Goal: Information Seeking & Learning: Learn about a topic

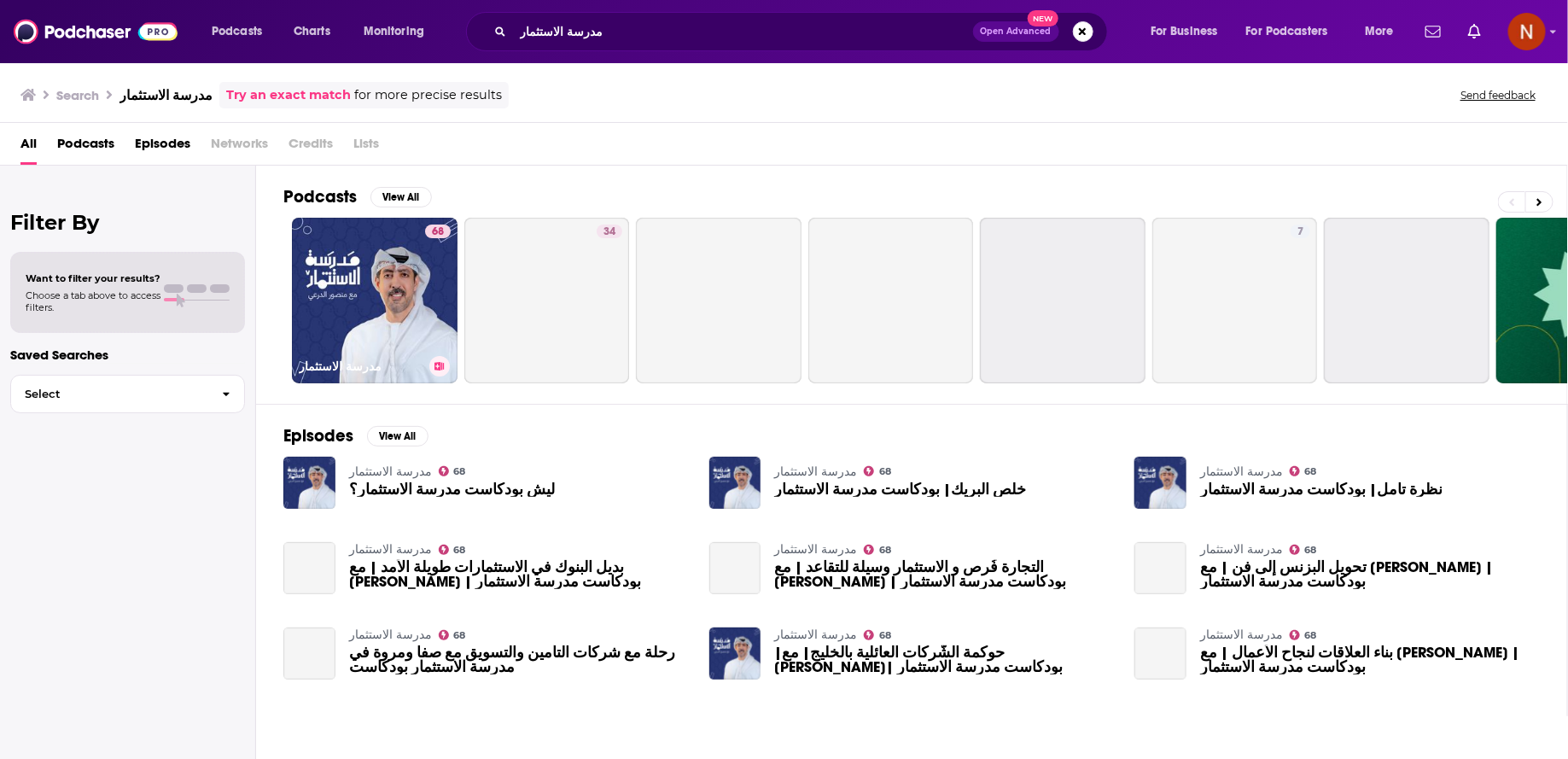
click at [396, 310] on link "68 مدرسة الاستثمار" at bounding box center [374, 300] width 165 height 165
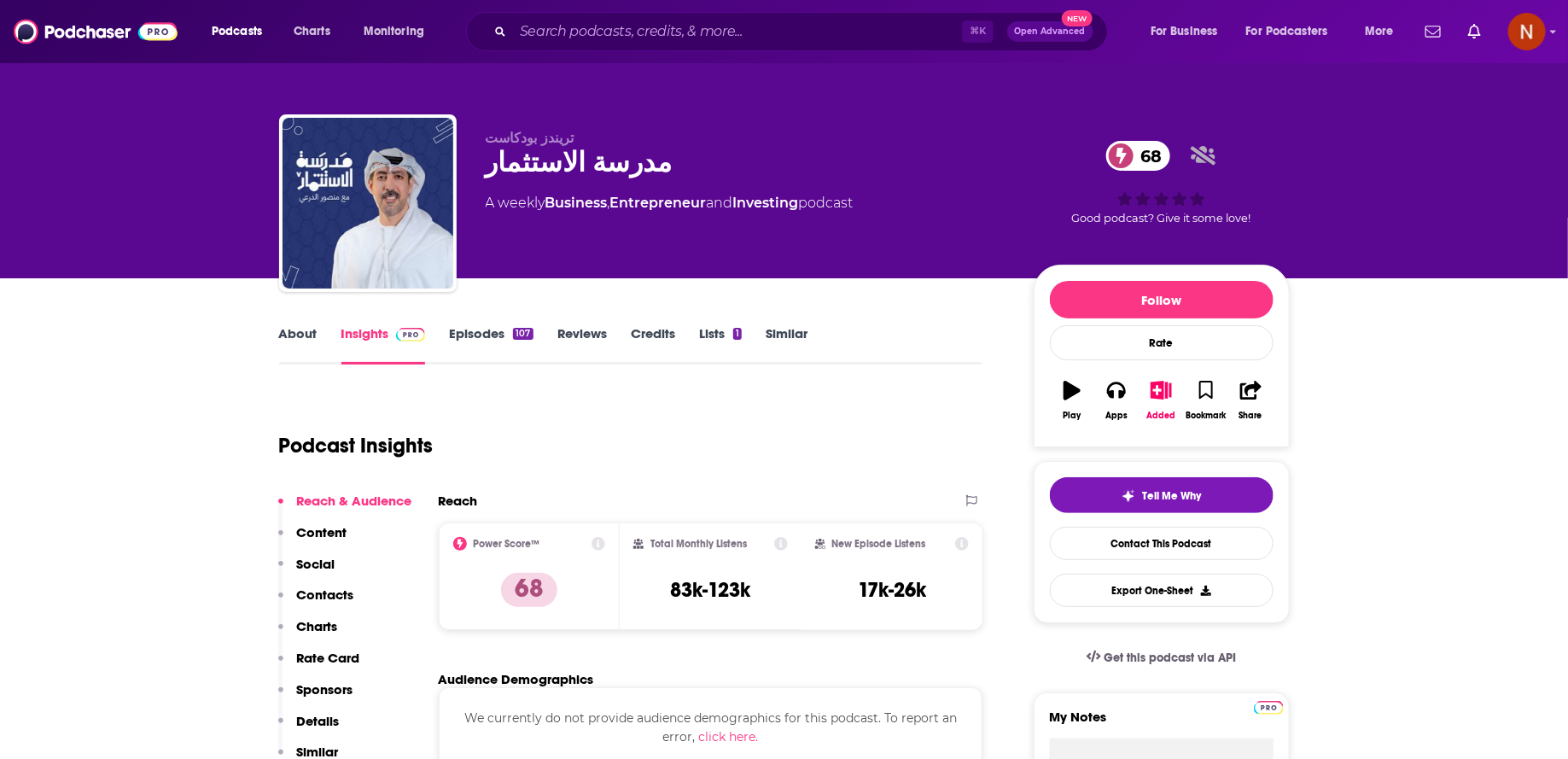
click at [309, 335] on link "About" at bounding box center [298, 344] width 39 height 40
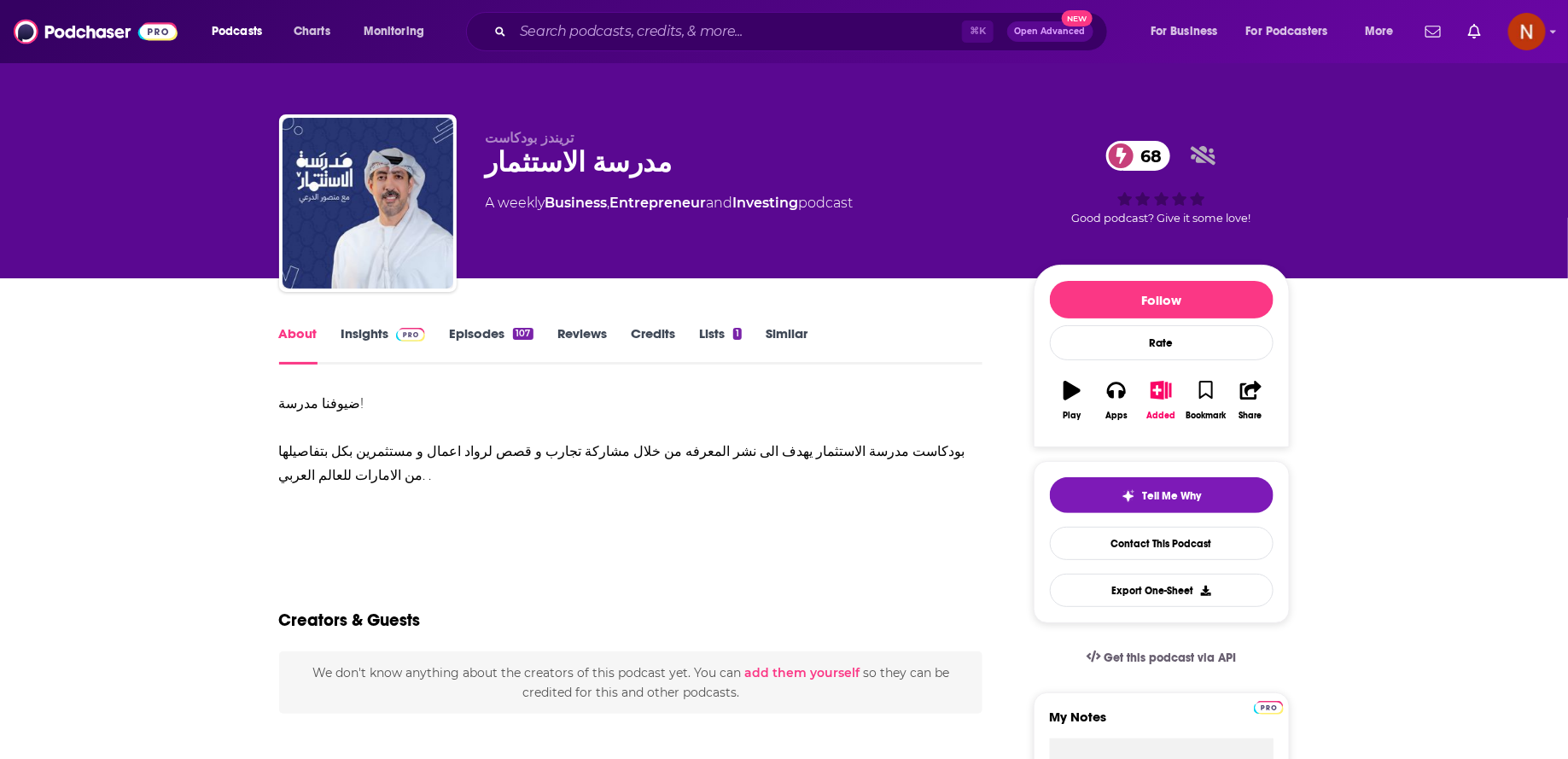
drag, startPoint x: 426, startPoint y: 479, endPoint x: 260, endPoint y: 413, distance: 178.6
copy div "ضيوفنا مدرسة! بودكاست مدرسة الاستثمار يهدف الى نشر المعرفه من خلال مشاركة تجارب…"
click at [726, 483] on div "ضيوفنا مدرسة! بودكاست مدرسة الاستثمار يهدف الى نشر المعرفه من خلال مشاركة تجارب…" at bounding box center [631, 440] width 705 height 96
click at [563, 165] on div "مدرسة الاستثمار 68" at bounding box center [746, 163] width 521 height 33
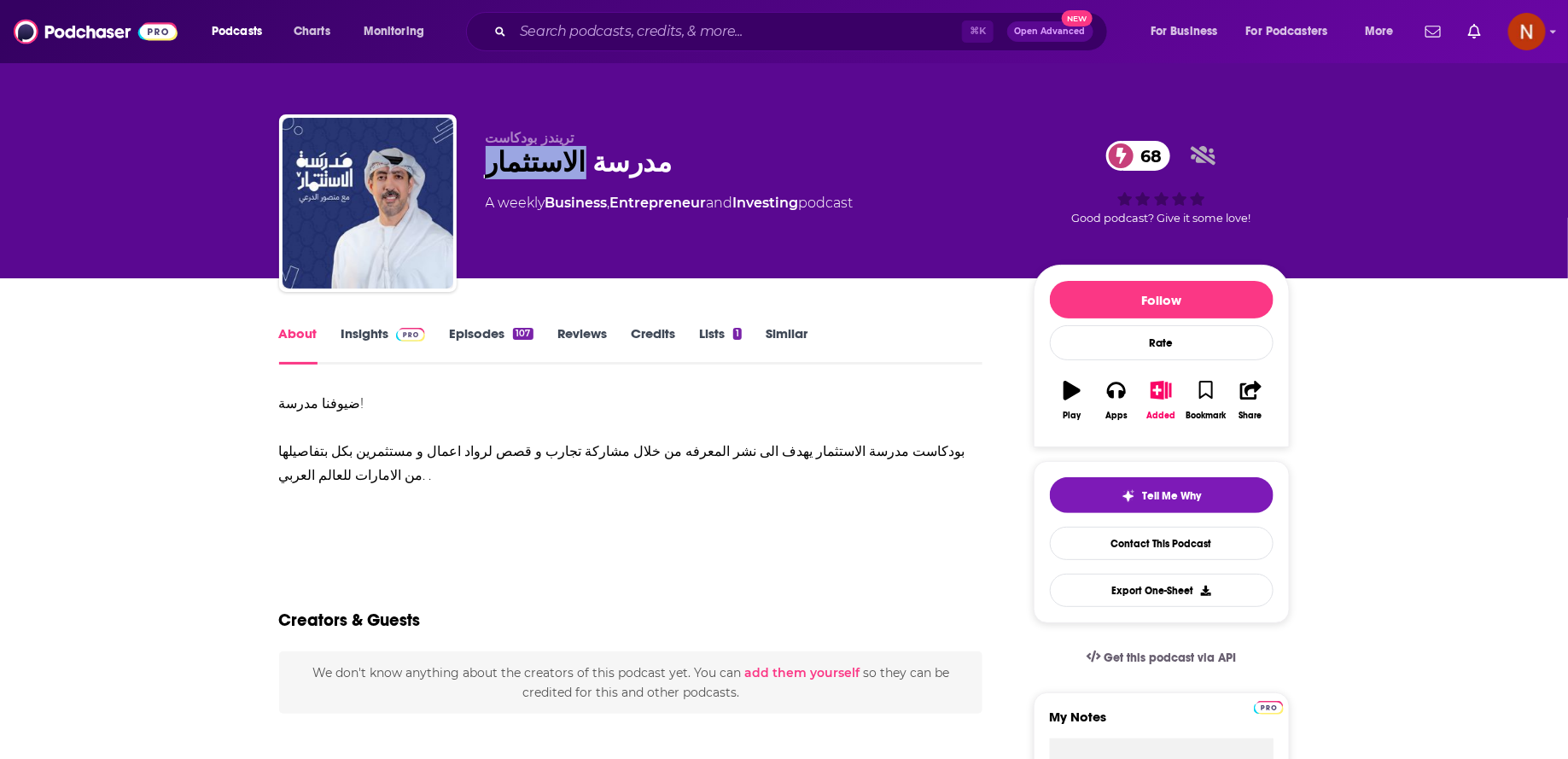
click at [563, 165] on div "مدرسة الاستثمار 68" at bounding box center [746, 163] width 521 height 33
copy div "مدرسة الاستثمار 68"
drag, startPoint x: 443, startPoint y: 483, endPoint x: 247, endPoint y: 443, distance: 200.0
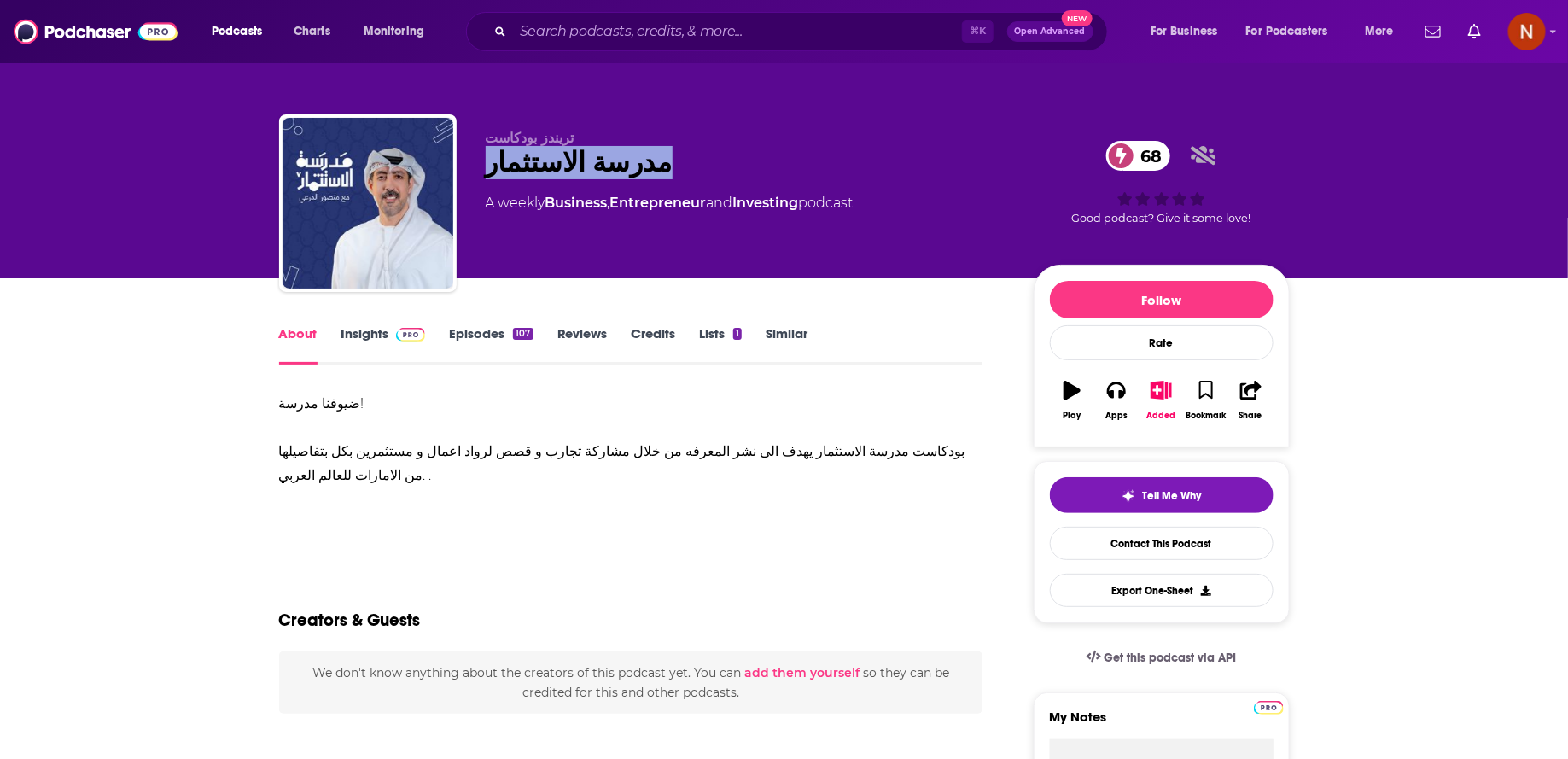
copy div "بودكاست مدرسة الاستثمار يهدف الى نشر المعرفه من خلال مشاركة تجارب و قصص لرواد ا…"
click at [510, 344] on link "Episodes 107" at bounding box center [490, 344] width 84 height 40
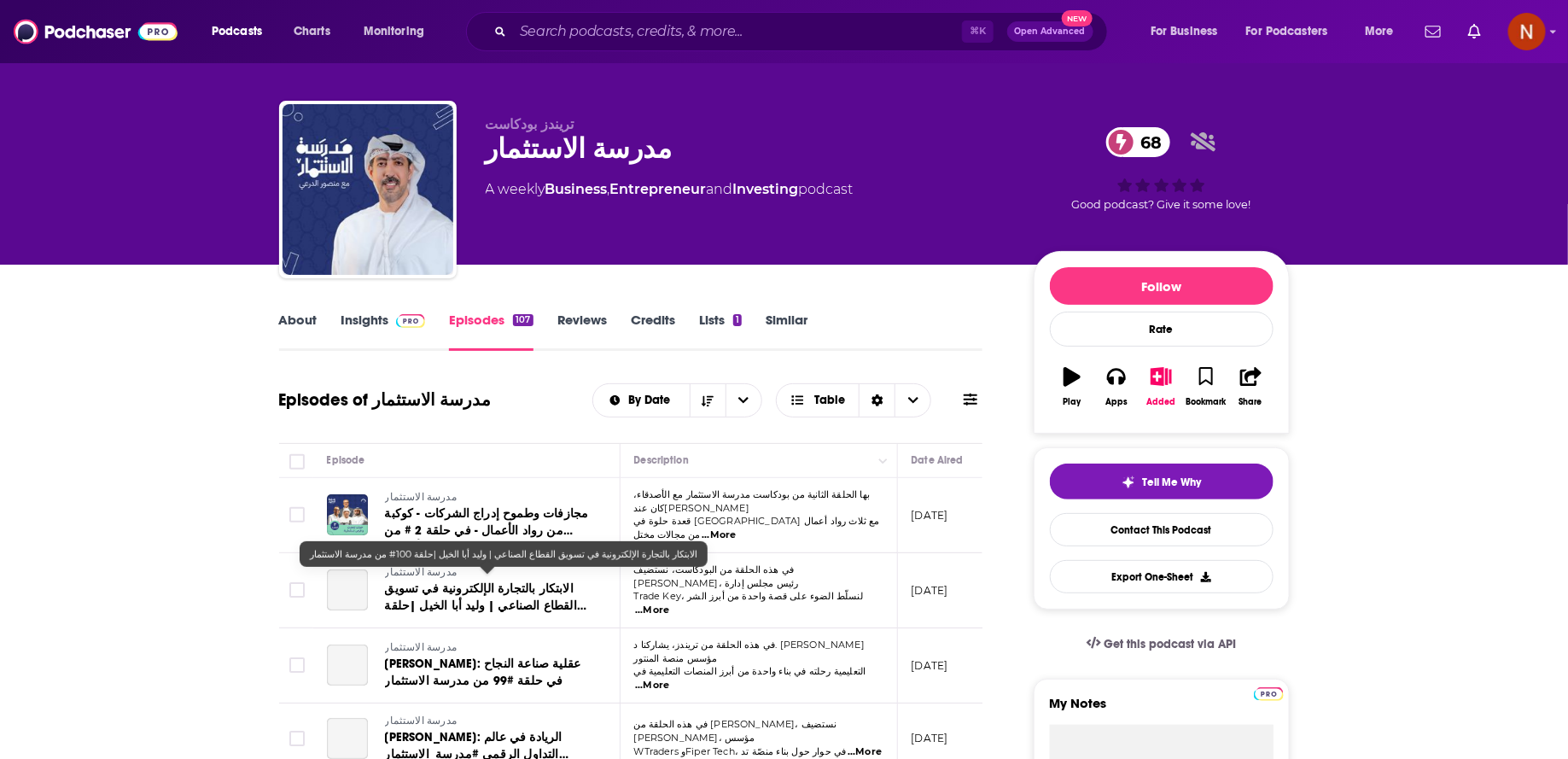
scroll to position [21, 0]
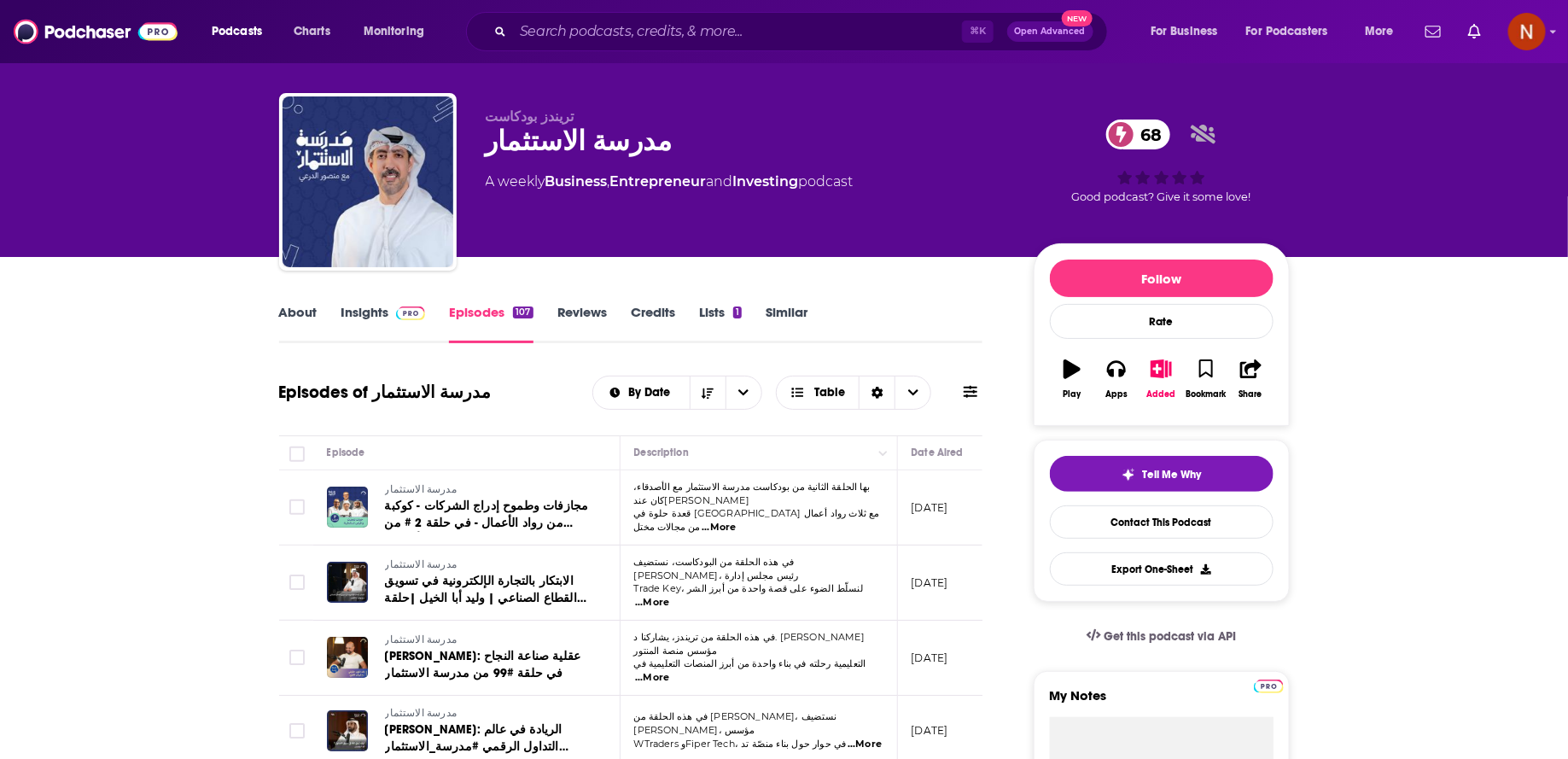
click at [379, 317] on link "Insights" at bounding box center [384, 323] width 85 height 40
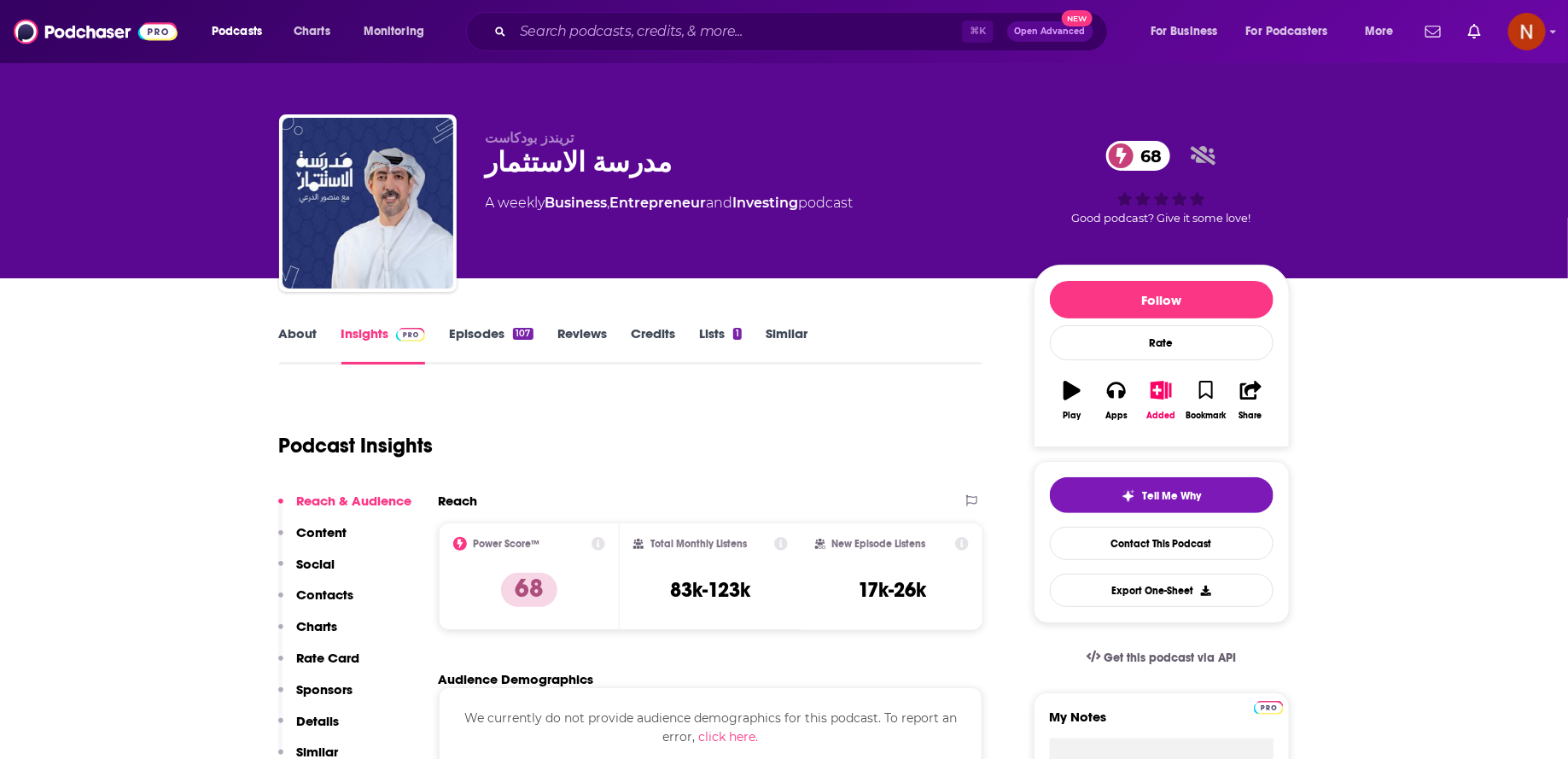
click at [568, 177] on div "مدرسة الاستثمار 68" at bounding box center [746, 163] width 521 height 33
copy div "مدرسة الاستثمار 68"
click at [567, 336] on link "Reviews" at bounding box center [583, 344] width 50 height 40
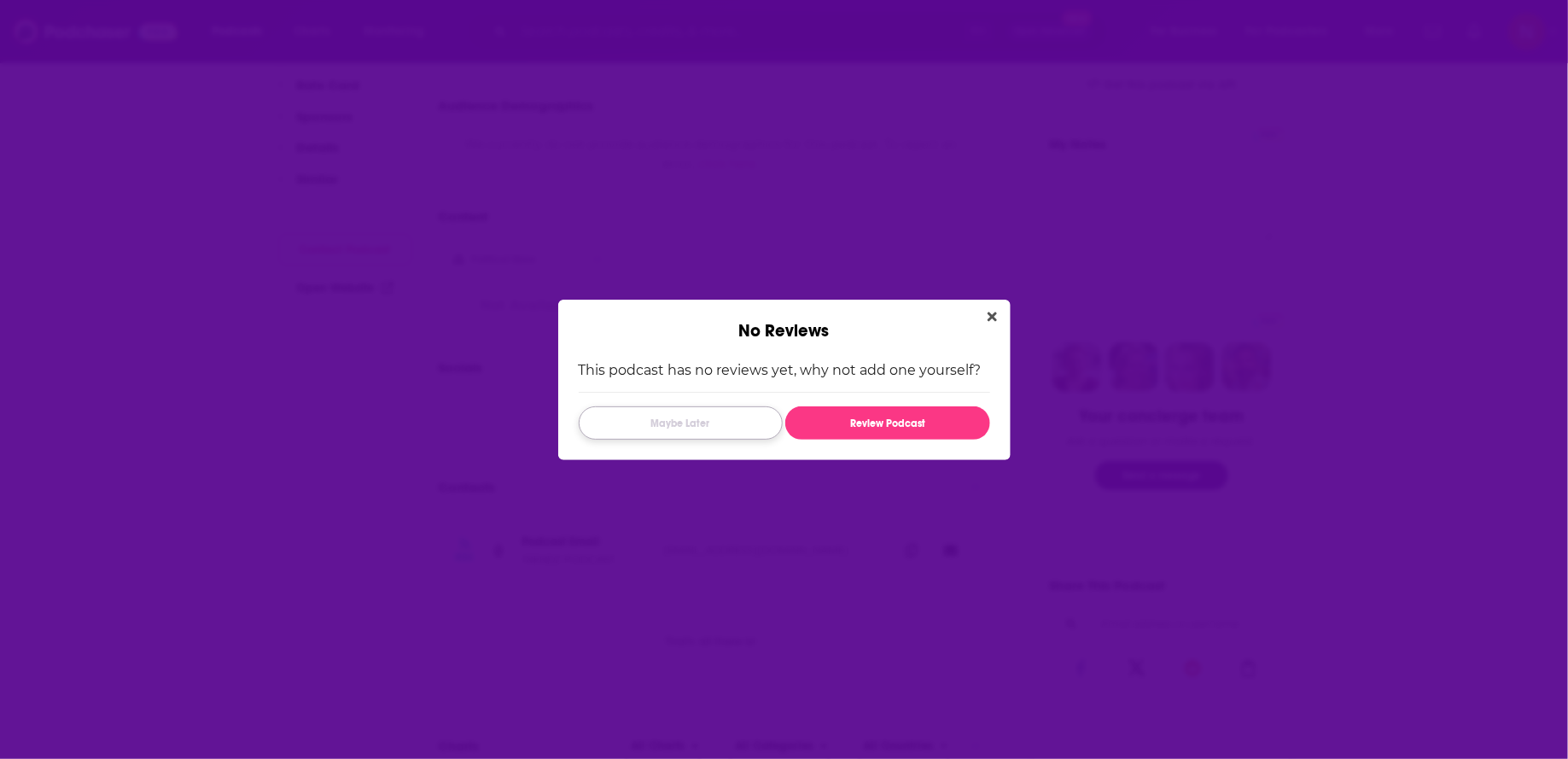
click at [707, 420] on button "Maybe Later" at bounding box center [681, 423] width 204 height 33
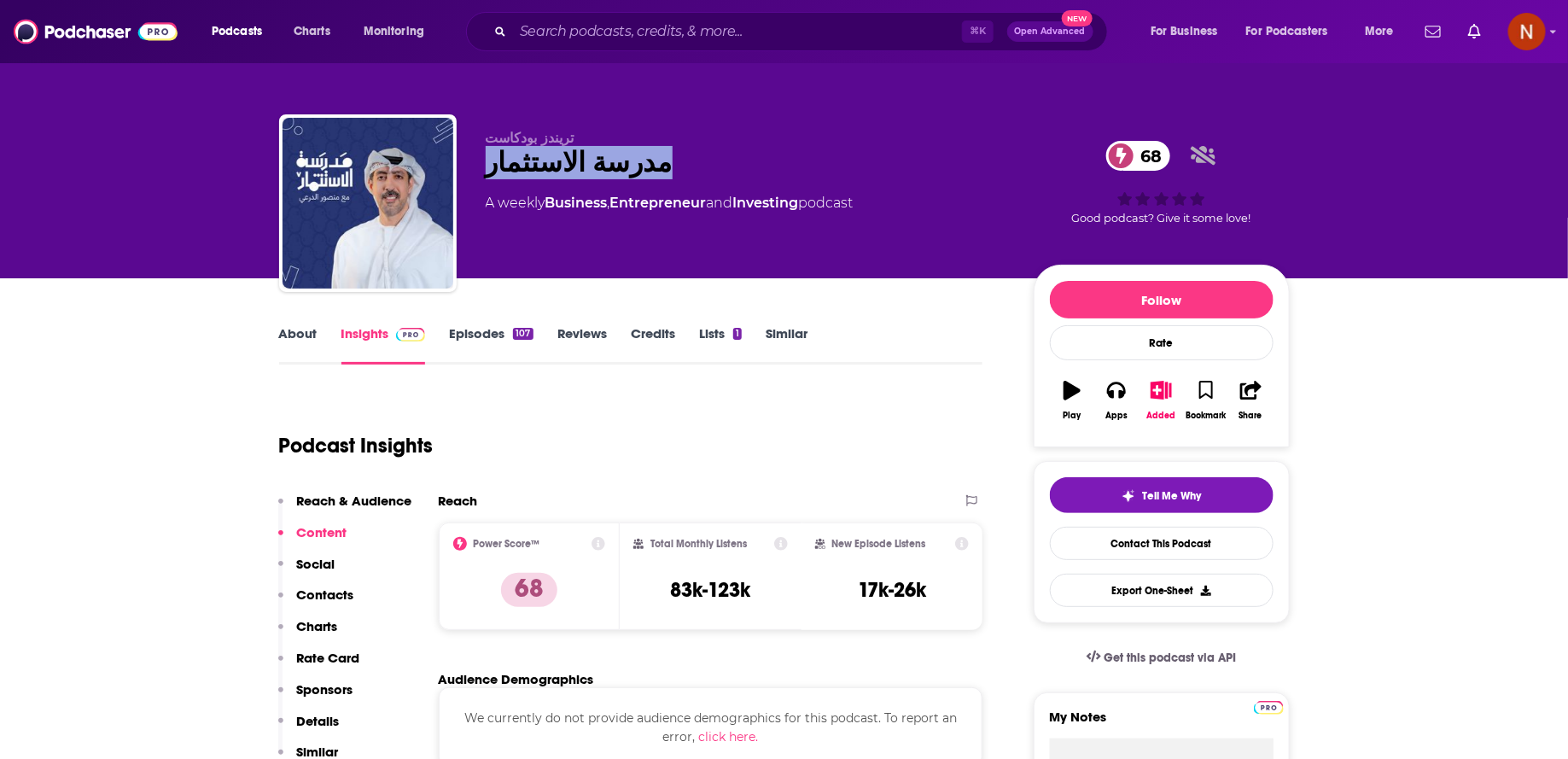
click at [712, 179] on div "مدرسة الاستثمار 68" at bounding box center [746, 163] width 521 height 33
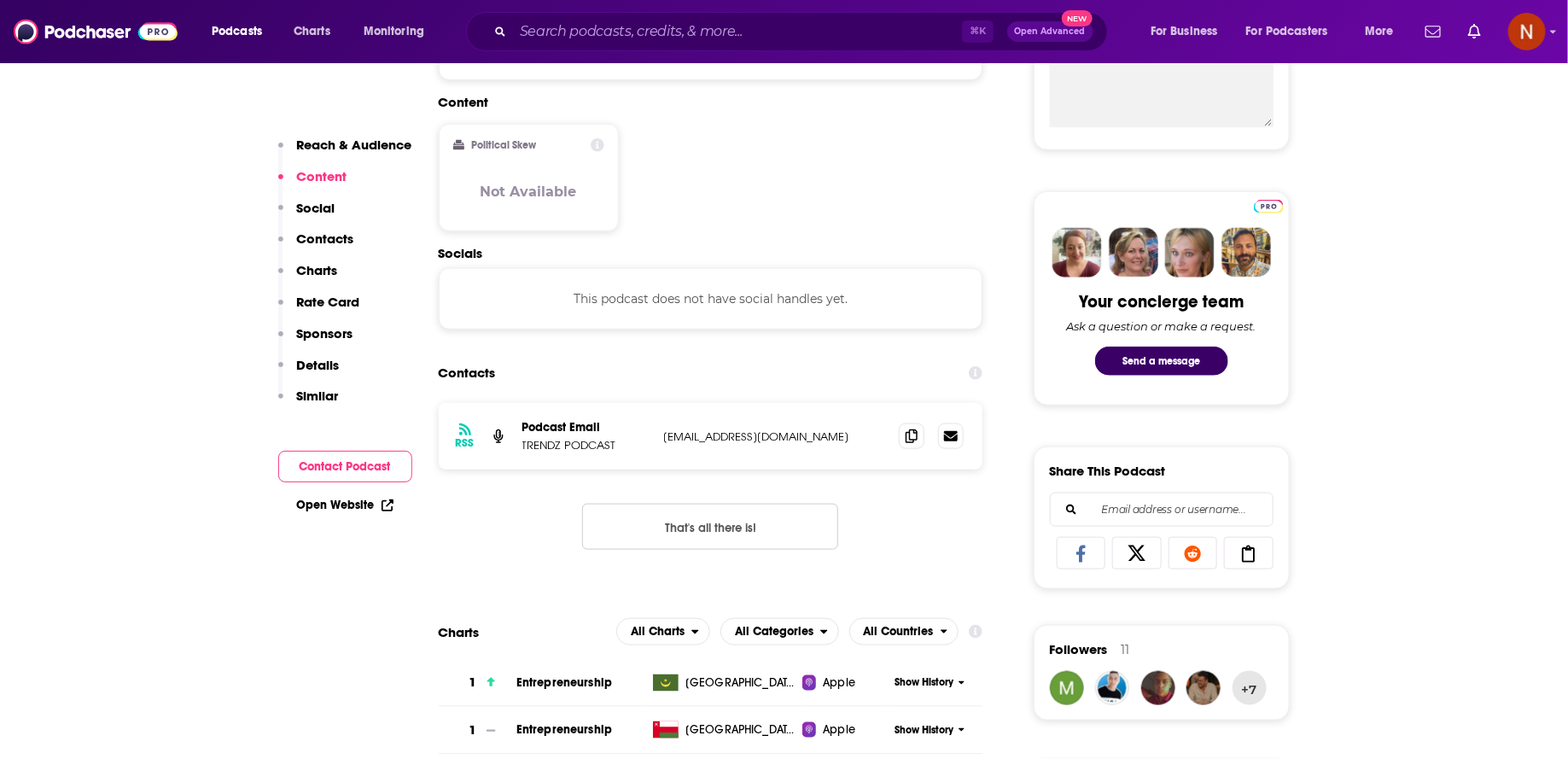
scroll to position [688, 0]
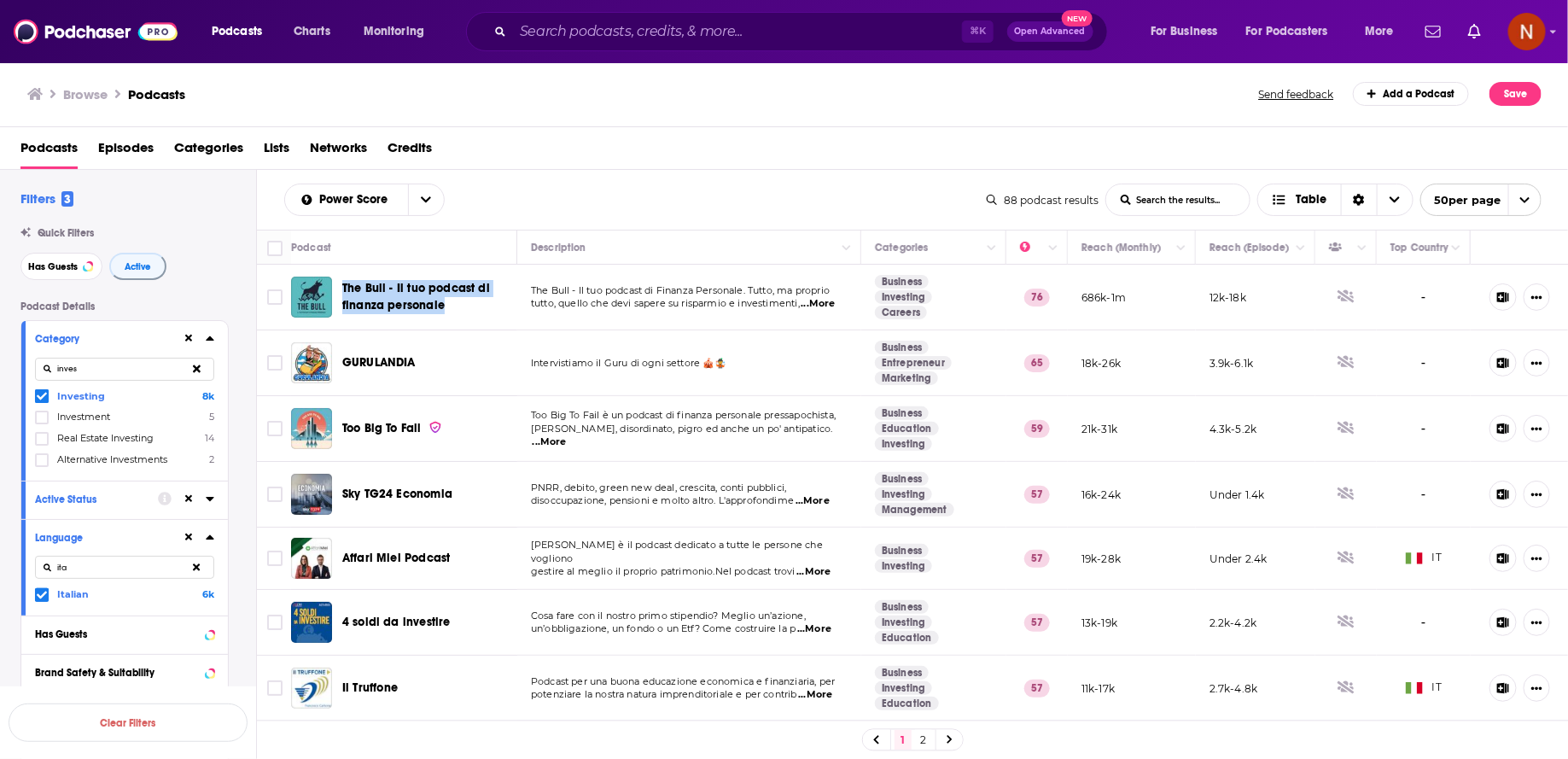
scroll to position [270, 0]
